Goal: Information Seeking & Learning: Understand process/instructions

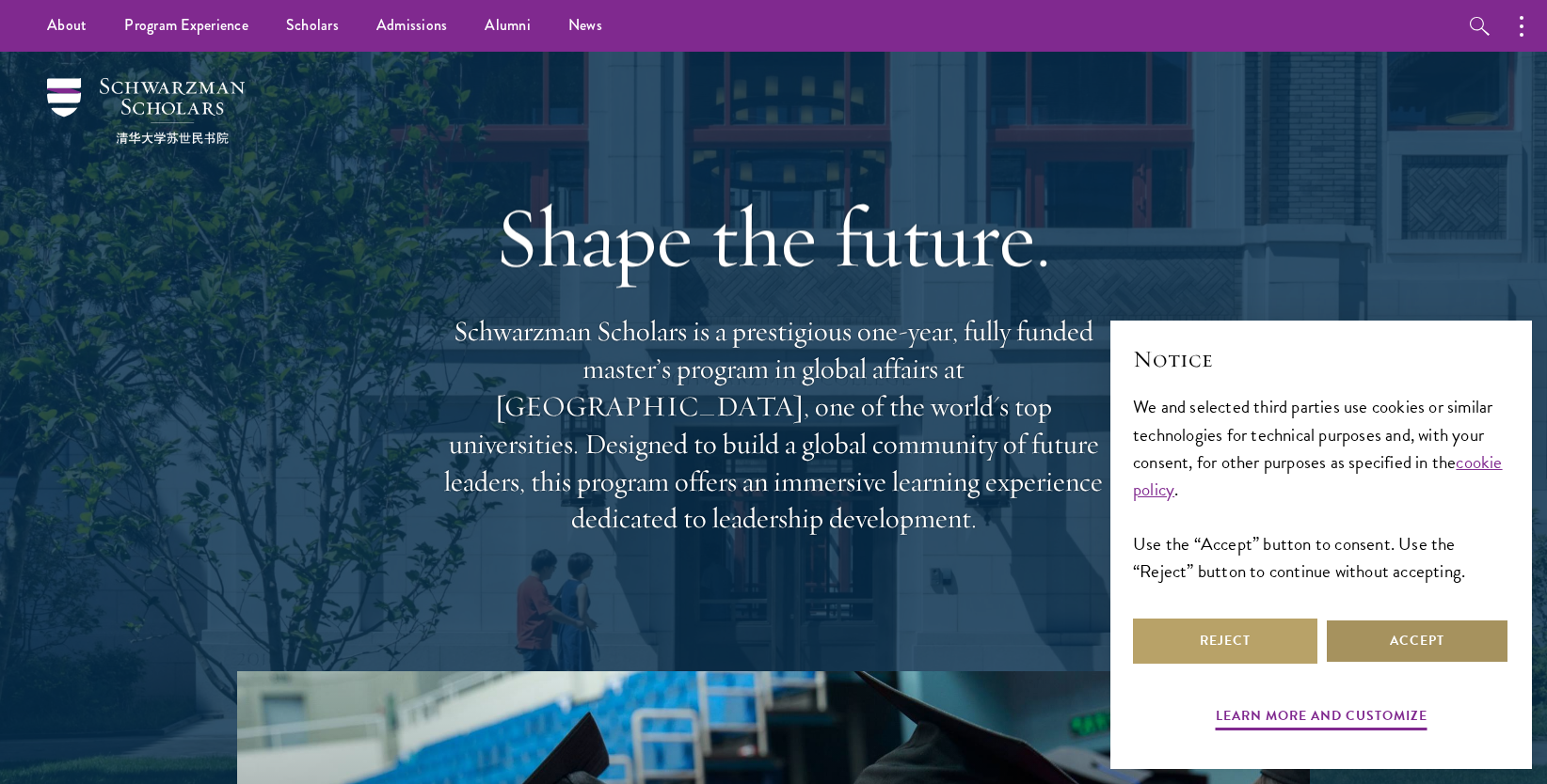
click at [1379, 653] on button "Accept" at bounding box center [1417, 642] width 184 height 45
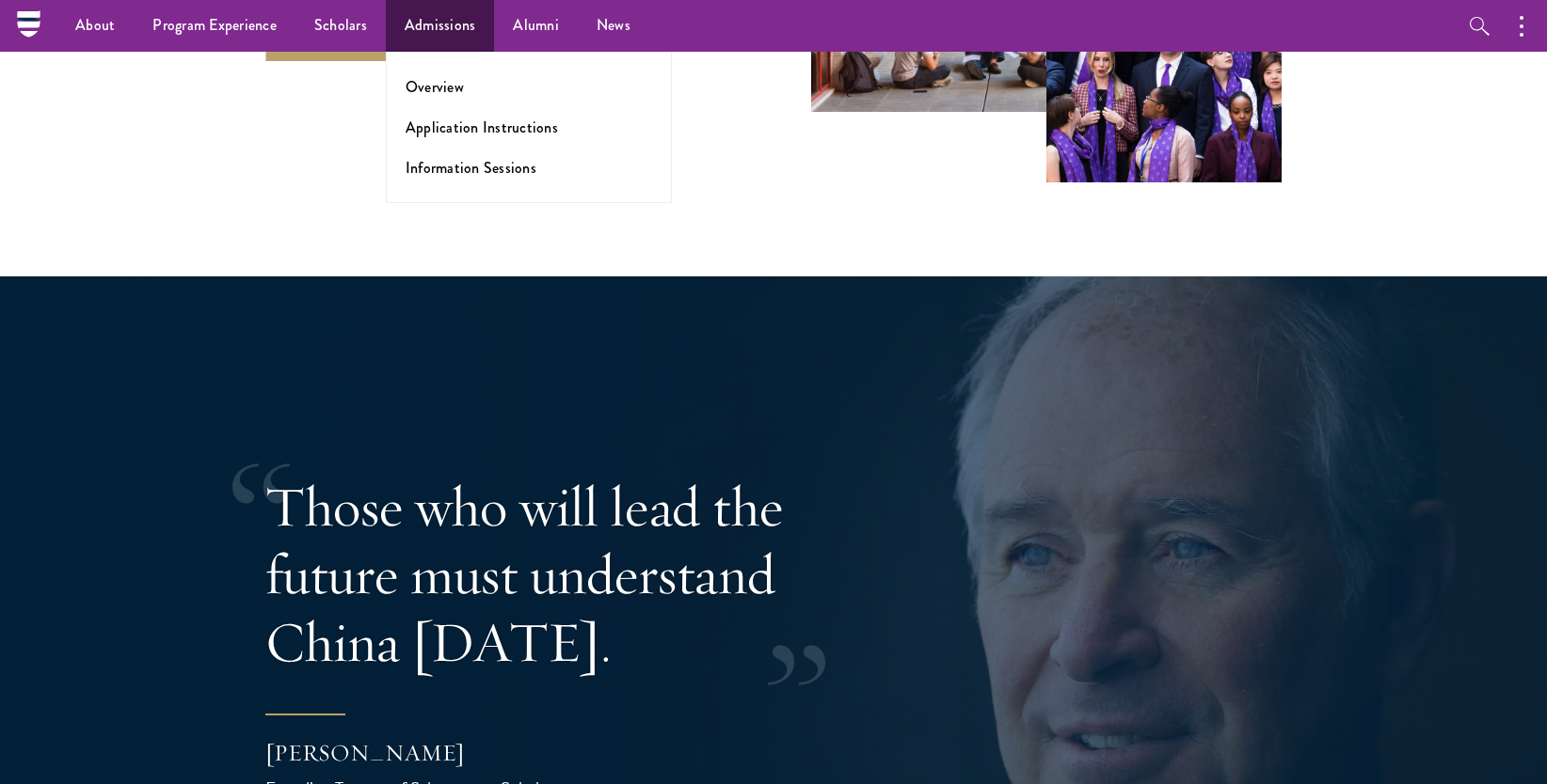
scroll to position [3472, 0]
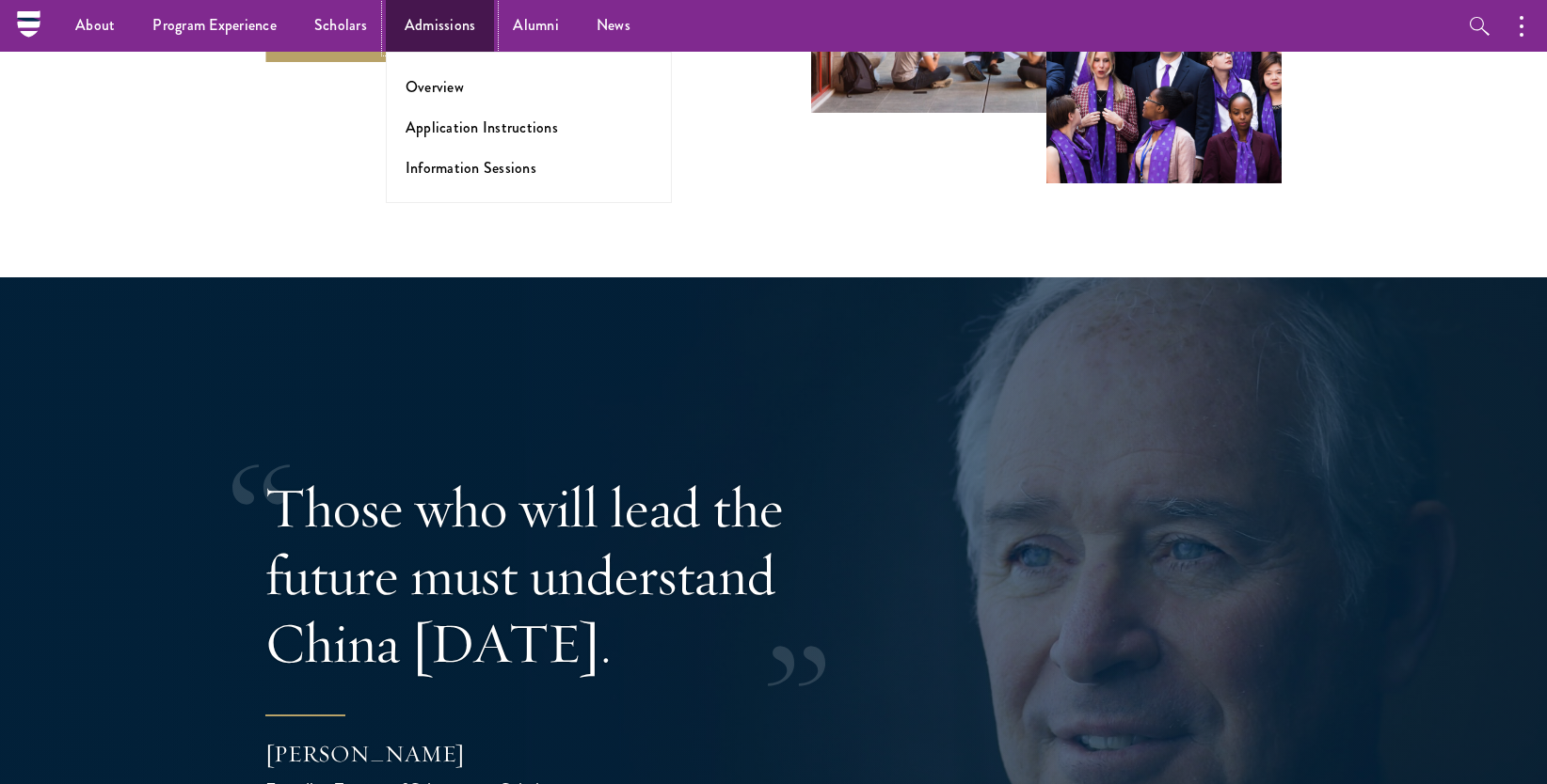
click at [405, 25] on link "Admissions" at bounding box center [440, 26] width 110 height 51
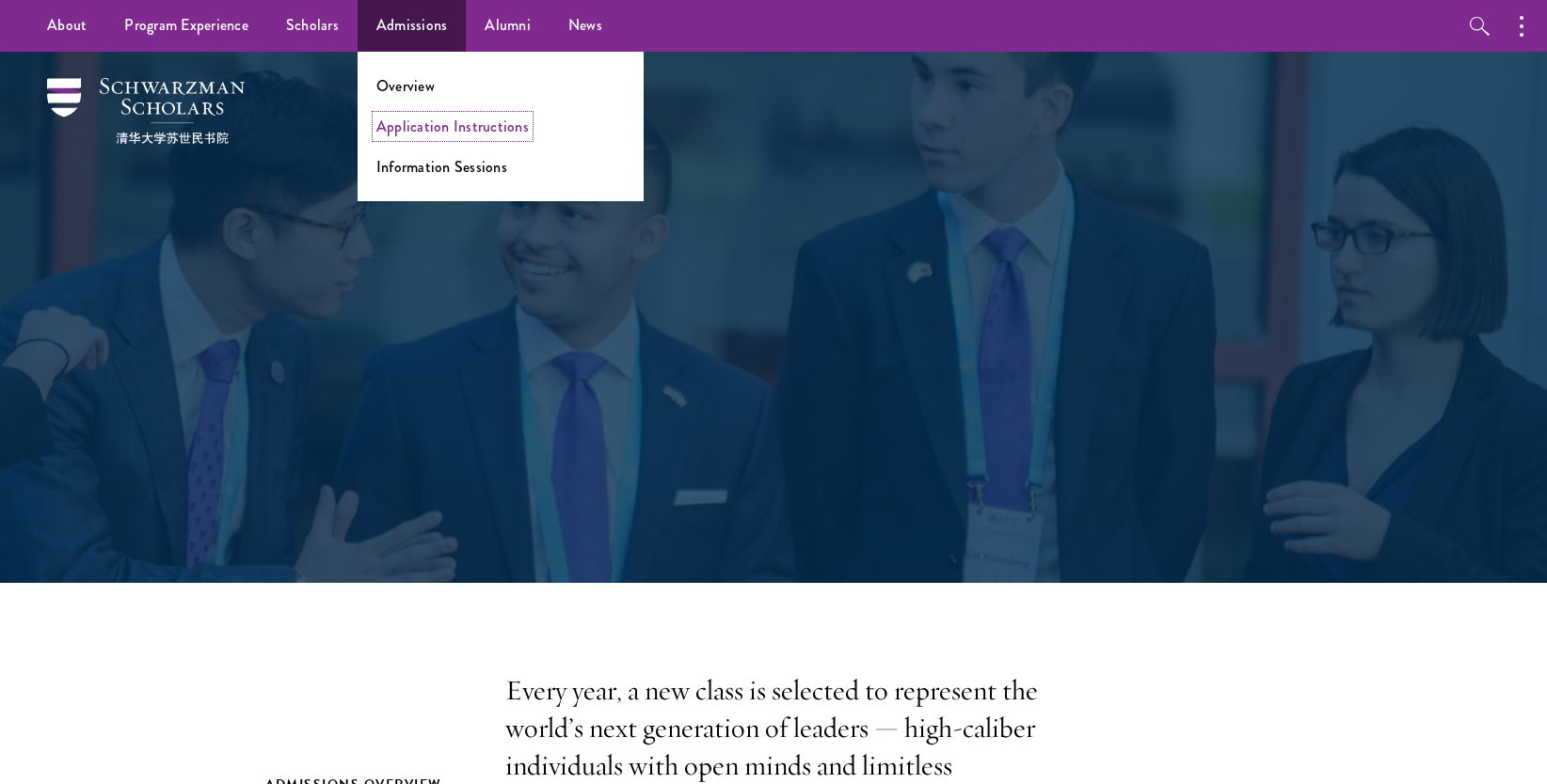
click at [416, 132] on link "Application Instructions" at bounding box center [452, 126] width 152 height 22
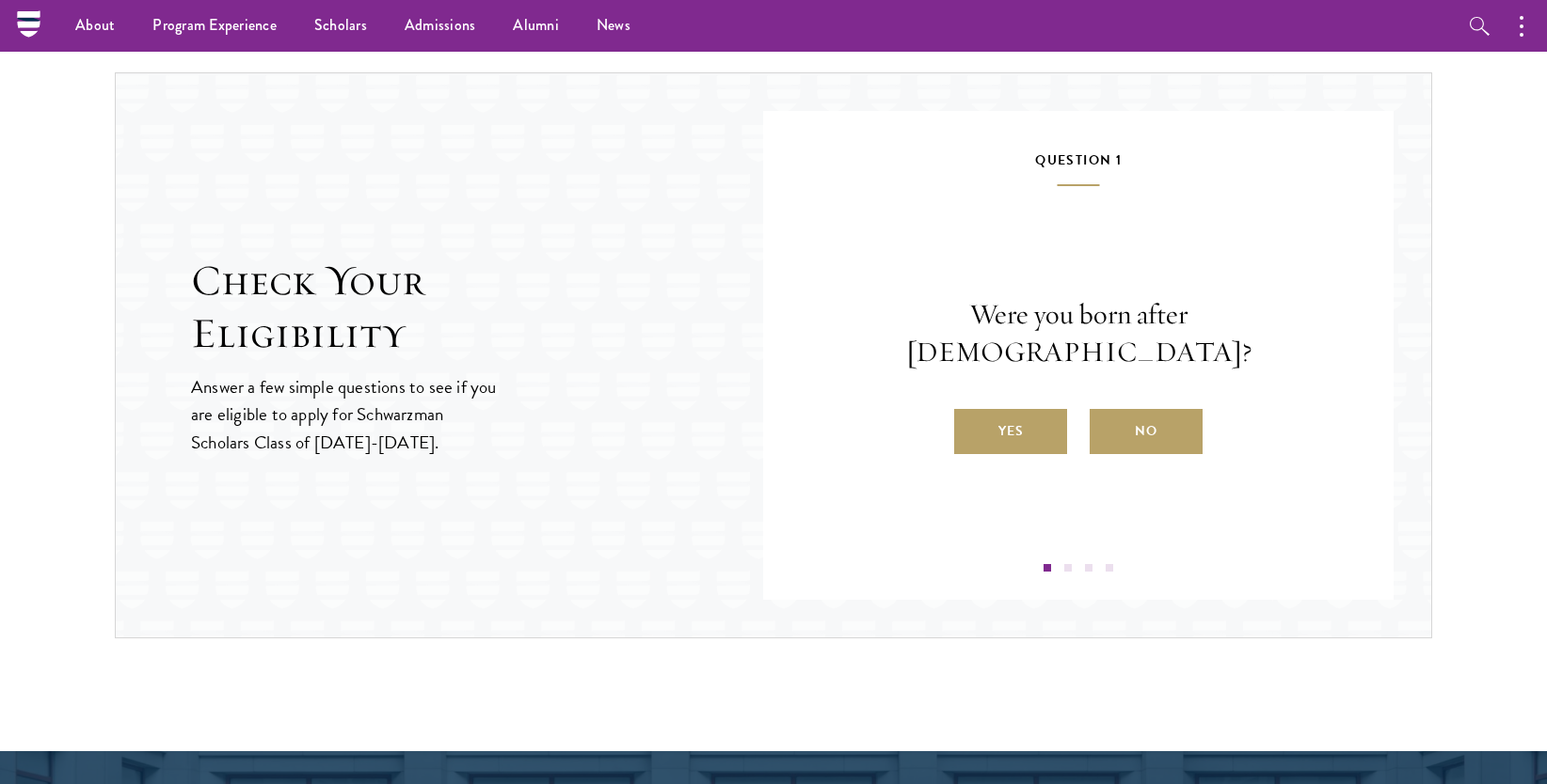
scroll to position [1917, 0]
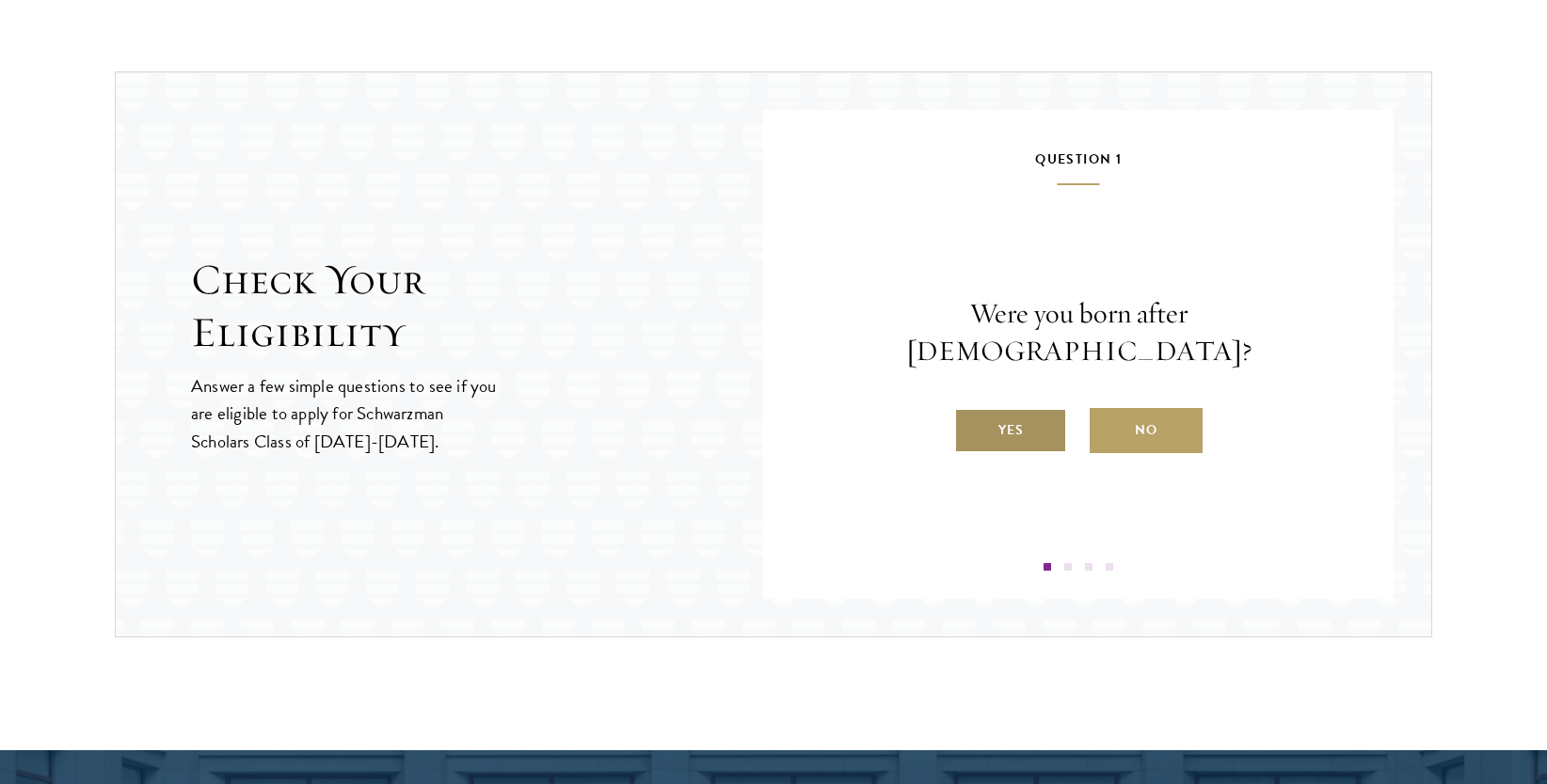
click at [1005, 408] on label "Yes" at bounding box center [1010, 431] width 112 height 45
click at [971, 410] on input "Yes" at bounding box center [962, 418] width 17 height 17
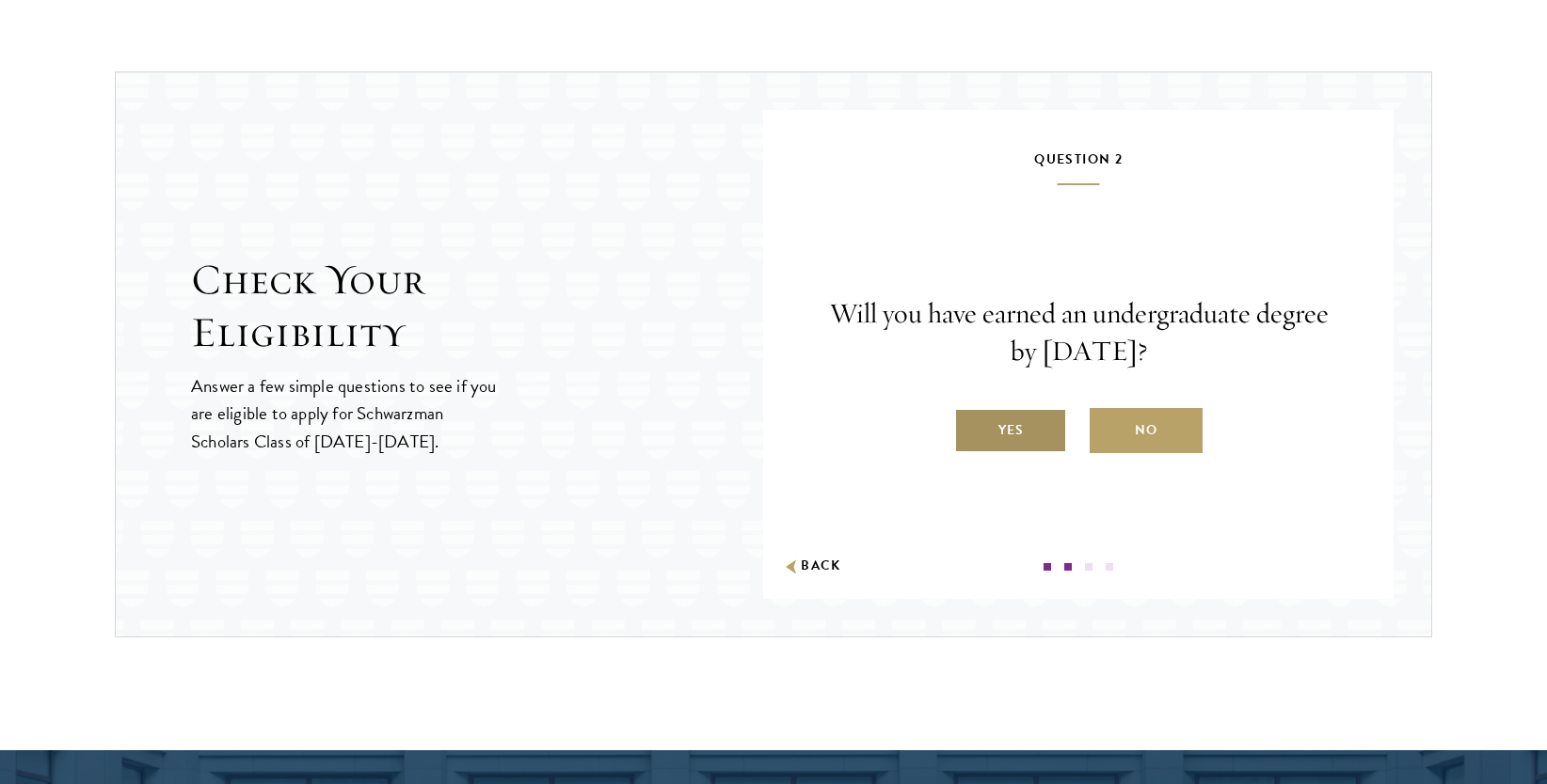
click at [994, 412] on label "Yes" at bounding box center [1010, 431] width 112 height 45
click at [971, 412] on input "Yes" at bounding box center [962, 418] width 17 height 17
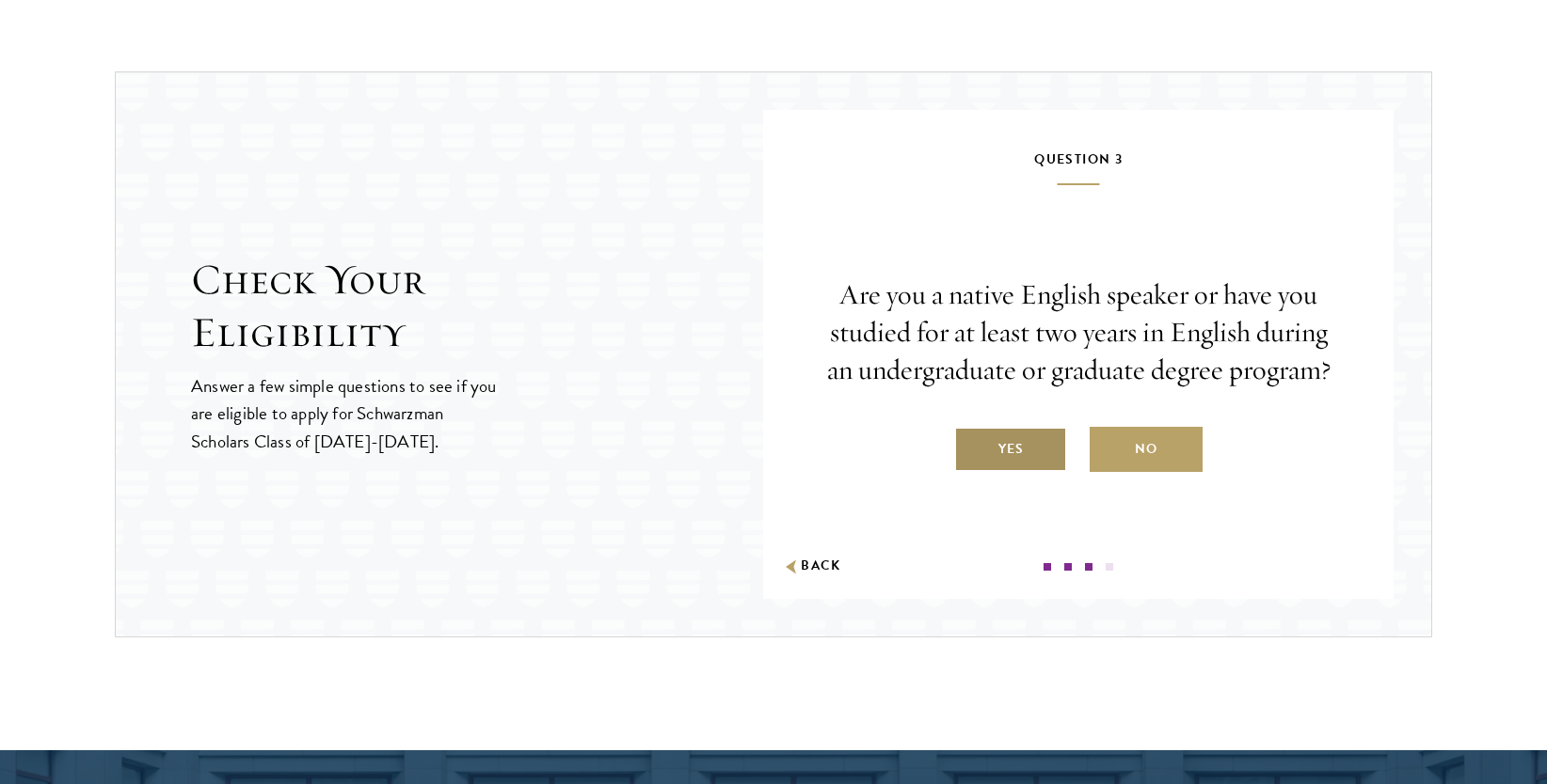
click at [1007, 455] on label "Yes" at bounding box center [1010, 450] width 112 height 45
click at [971, 446] on input "Yes" at bounding box center [962, 437] width 17 height 17
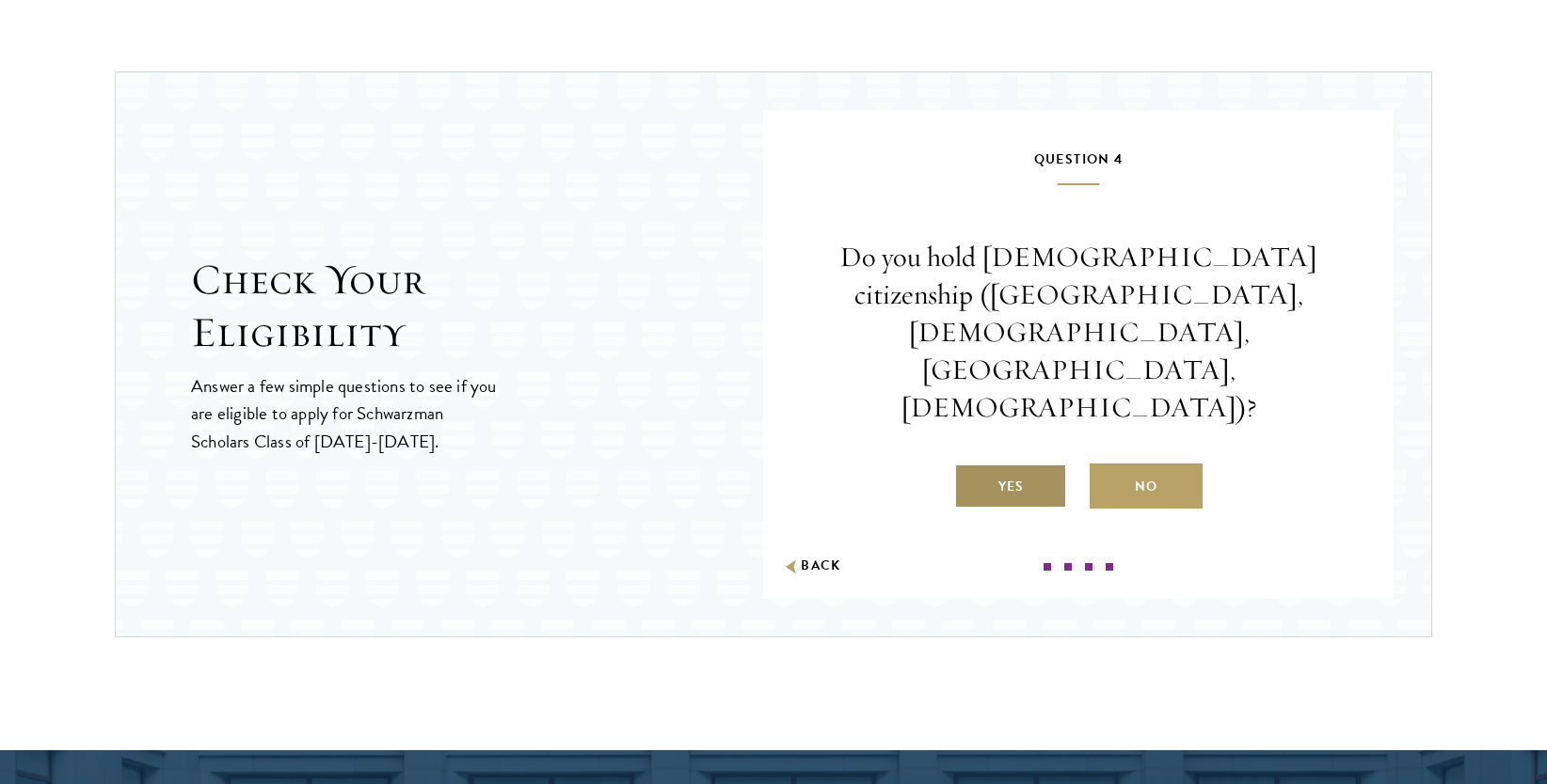
click at [1007, 463] on label "Yes" at bounding box center [1010, 486] width 112 height 45
click at [971, 466] on input "Yes" at bounding box center [962, 474] width 17 height 17
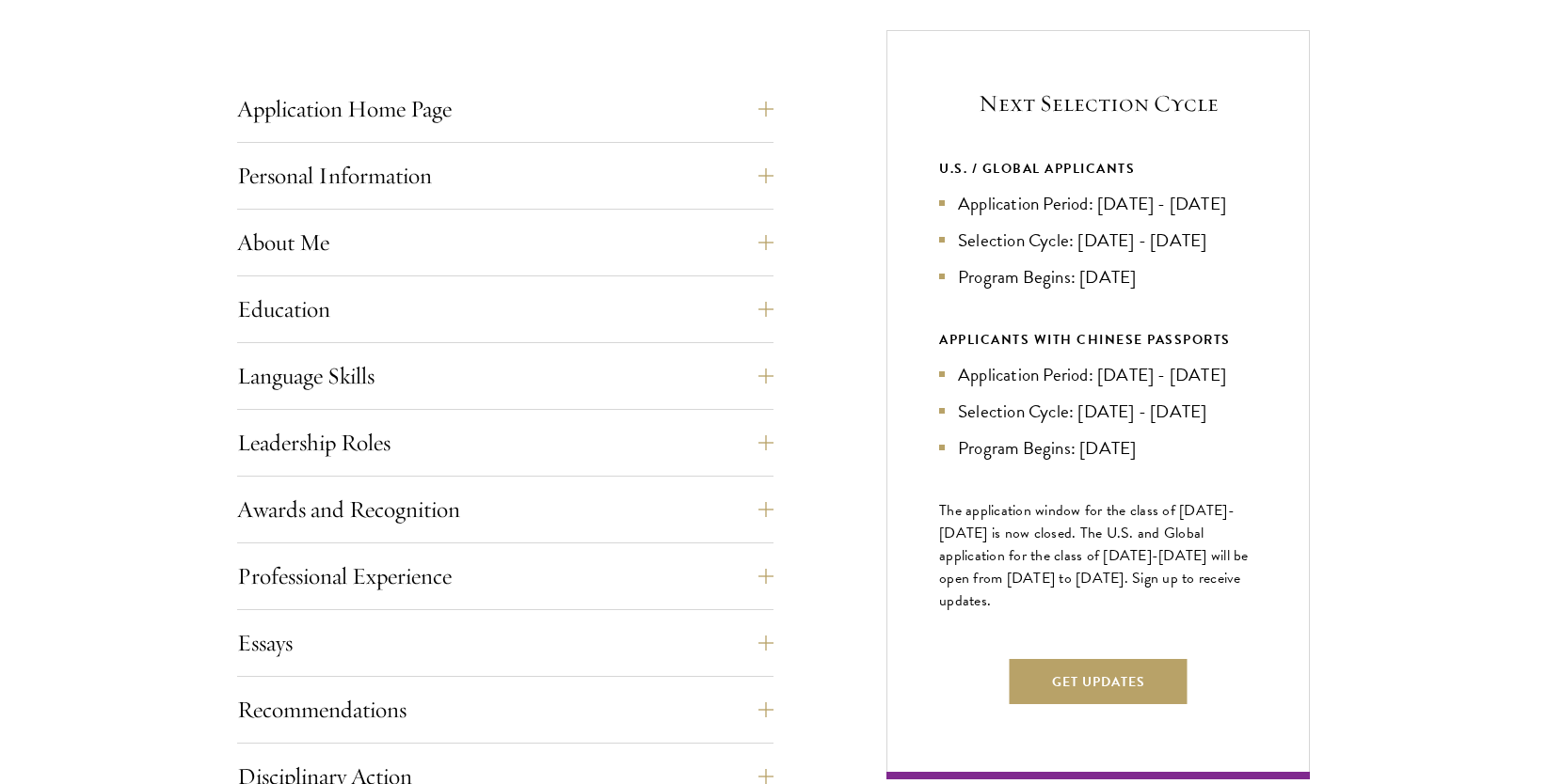
scroll to position [732, 0]
click at [433, 307] on button "Education" at bounding box center [520, 309] width 537 height 45
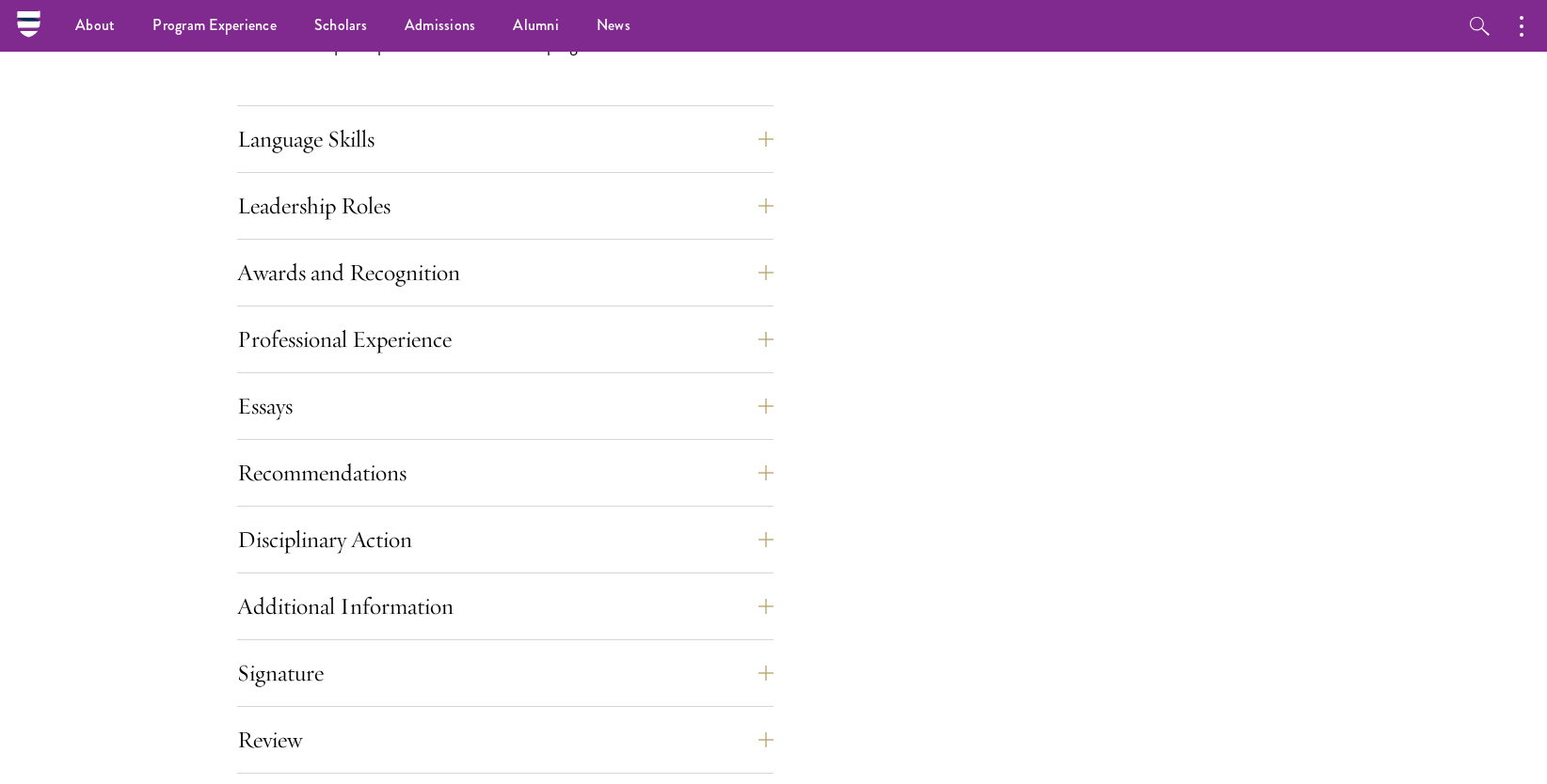
scroll to position [3174, 0]
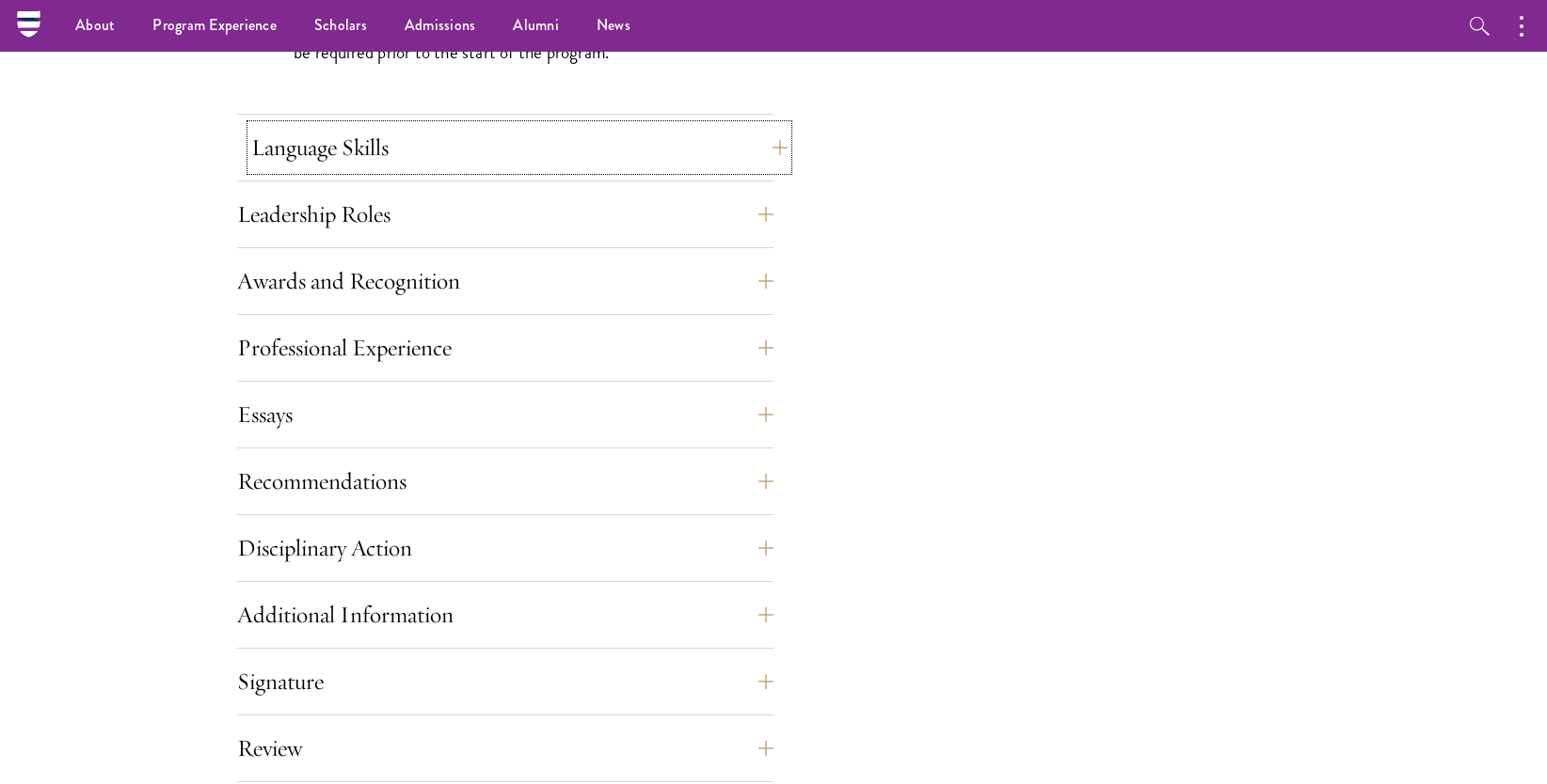
click at [447, 143] on button "Language Skills" at bounding box center [520, 148] width 537 height 45
